Goal: Task Accomplishment & Management: Manage account settings

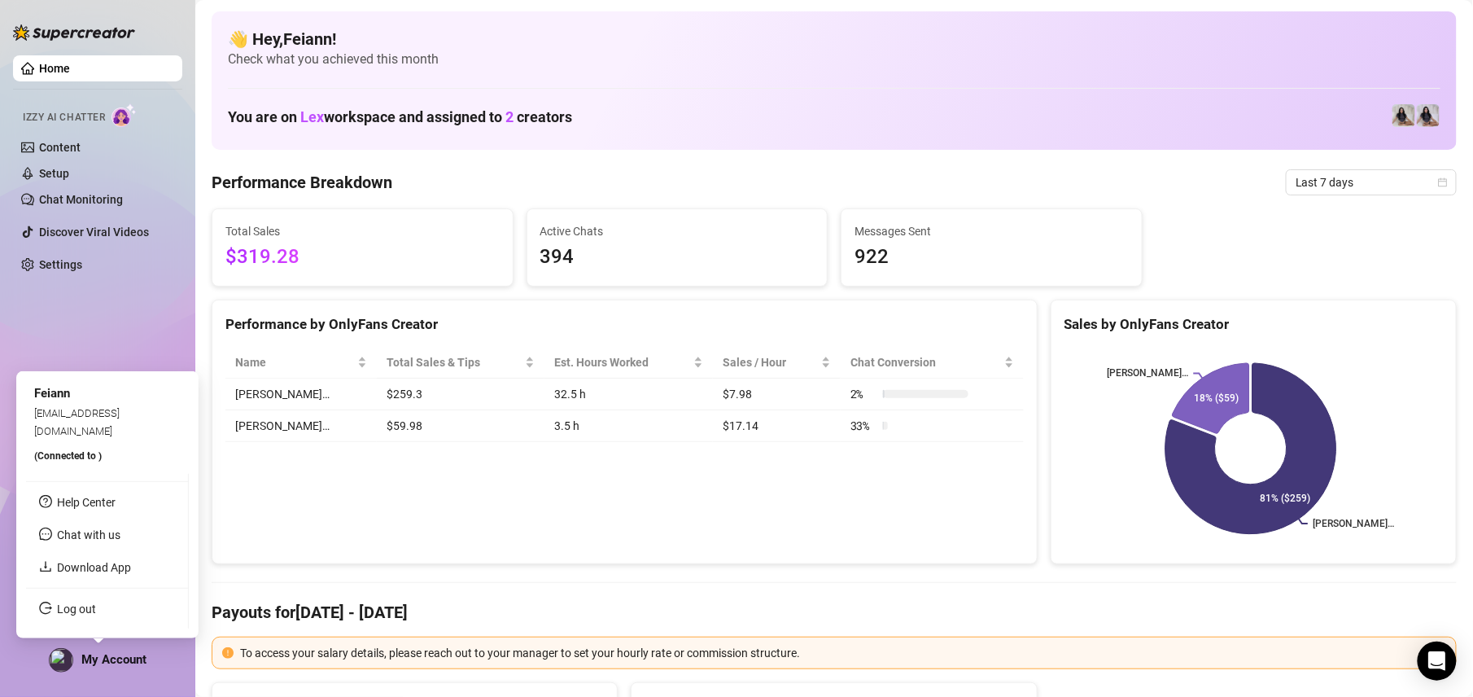
click at [98, 652] on span "My Account" at bounding box center [113, 659] width 65 height 15
click at [88, 615] on link "Log out" at bounding box center [76, 608] width 39 height 13
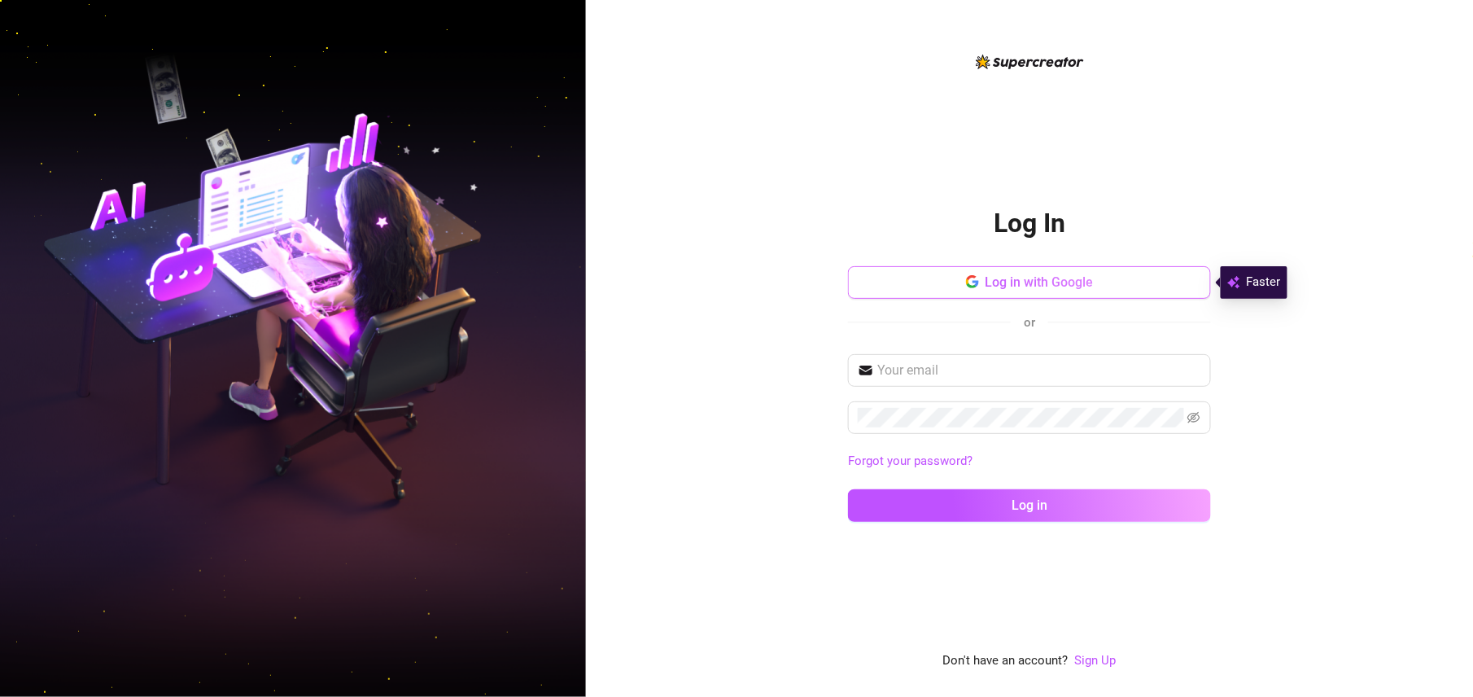
click at [996, 274] on span "Log in with Google" at bounding box center [1040, 281] width 108 height 15
click at [684, 488] on div "Log In Log in with Google or Forgot your password? Log in Don't have an account…" at bounding box center [1029, 348] width 887 height 697
click at [1026, 280] on span "Log in with Google" at bounding box center [1040, 281] width 108 height 15
